Goal: Check status

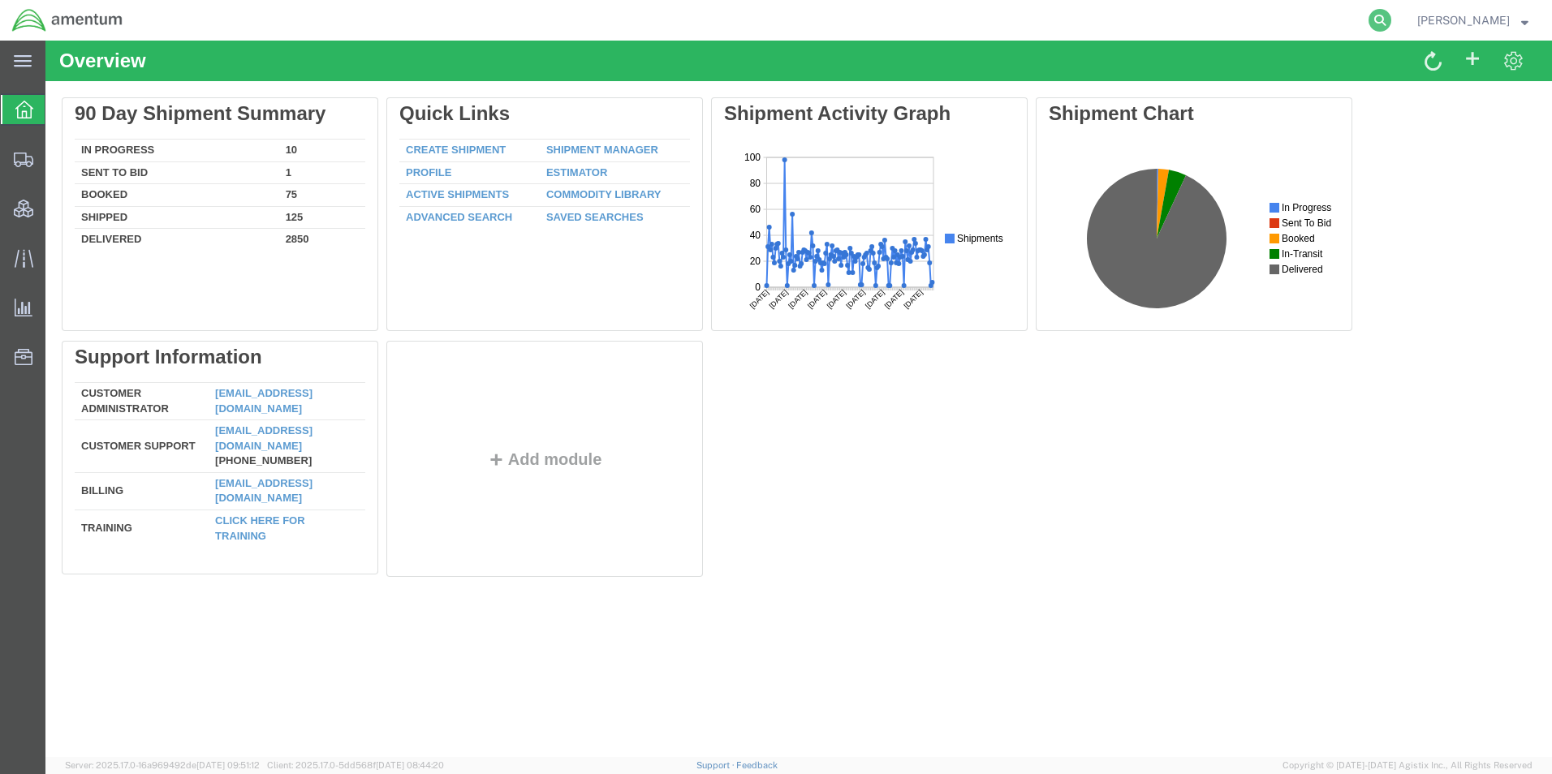
click at [1391, 12] on icon at bounding box center [1379, 20] width 23 height 23
click at [1170, 26] on input "search" at bounding box center [1121, 20] width 493 height 39
type input "56463676"
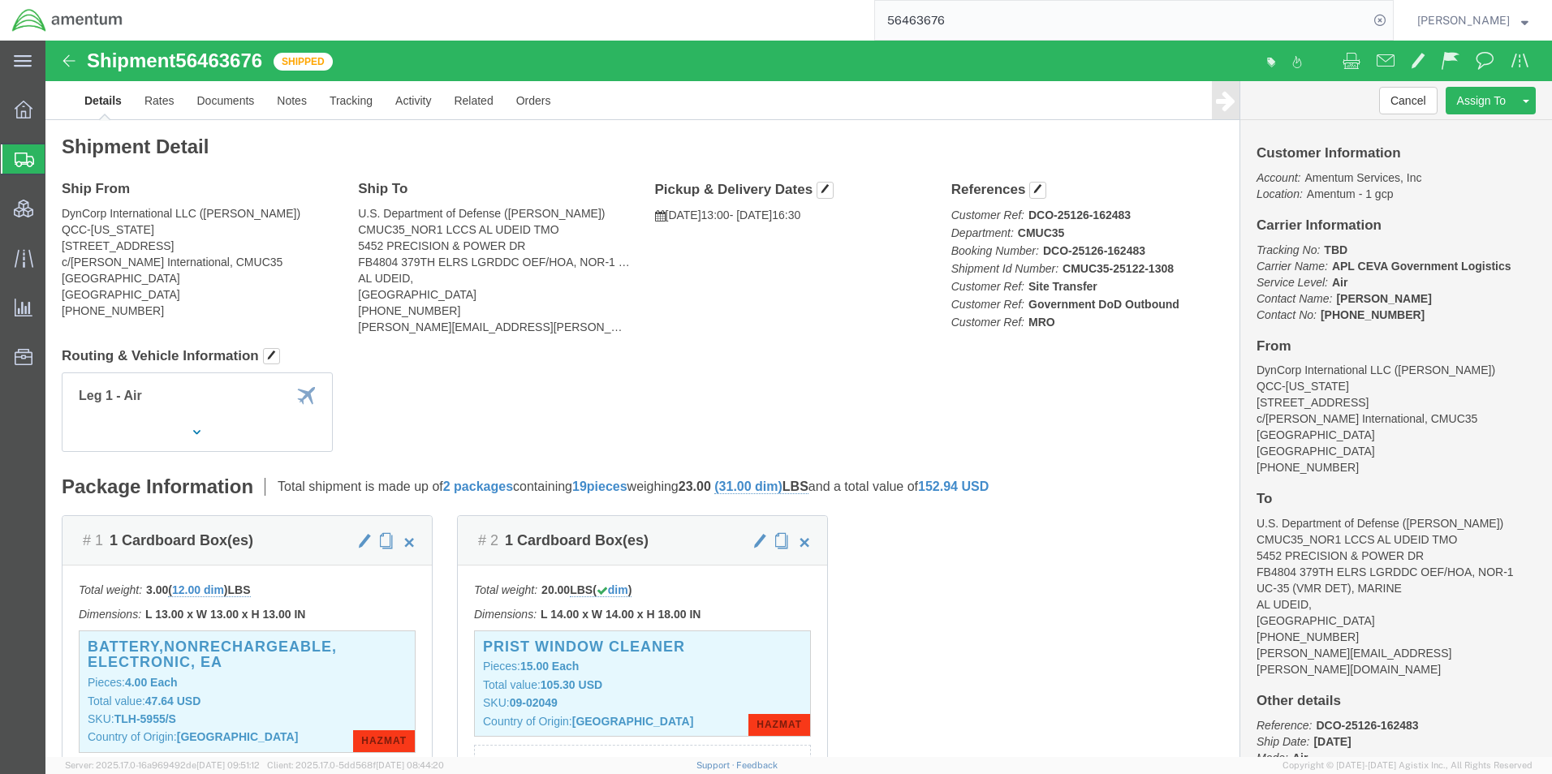
click b "TBD"
click span "United States"
